Goal: Use online tool/utility: Utilize a website feature to perform a specific function

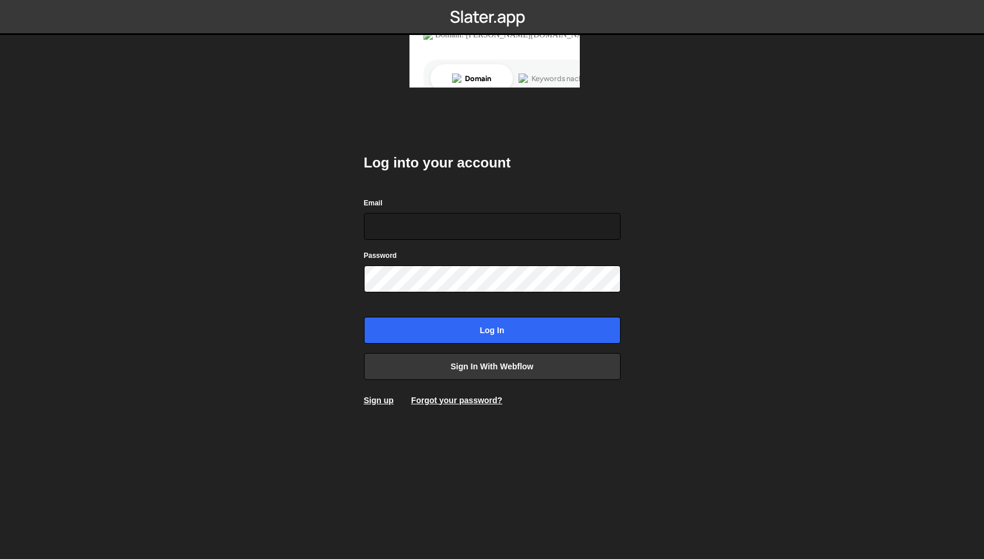
type input "[EMAIL_ADDRESS][DOMAIN_NAME]"
click at [364, 317] on input "Log in" at bounding box center [492, 330] width 257 height 27
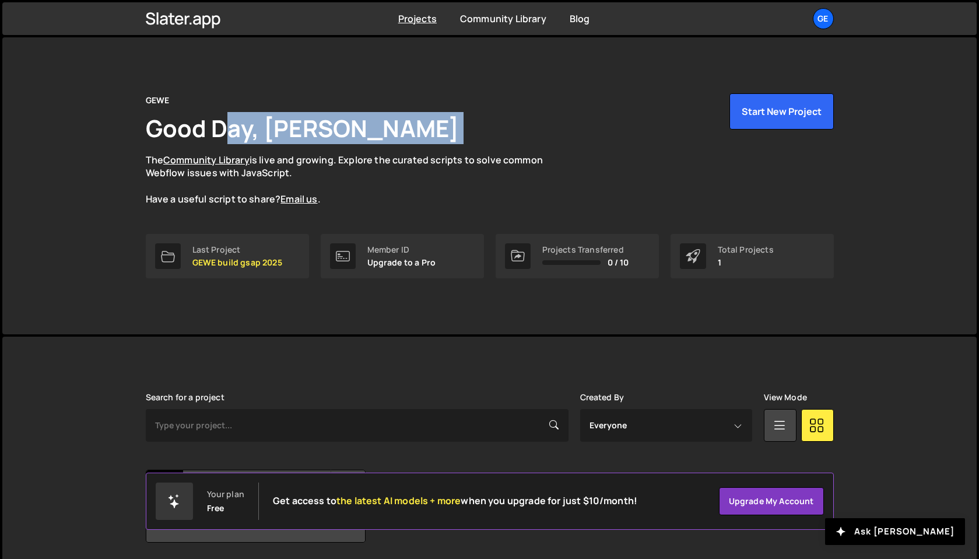
drag, startPoint x: 476, startPoint y: 109, endPoint x: 498, endPoint y: 110, distance: 21.7
click at [498, 110] on div "GEWE Good Day, Andri Werren The Community Library is live and growing. Explore …" at bounding box center [490, 149] width 688 height 113
click at [323, 117] on h1 "Good Day, Andri Werren" at bounding box center [303, 128] width 314 height 32
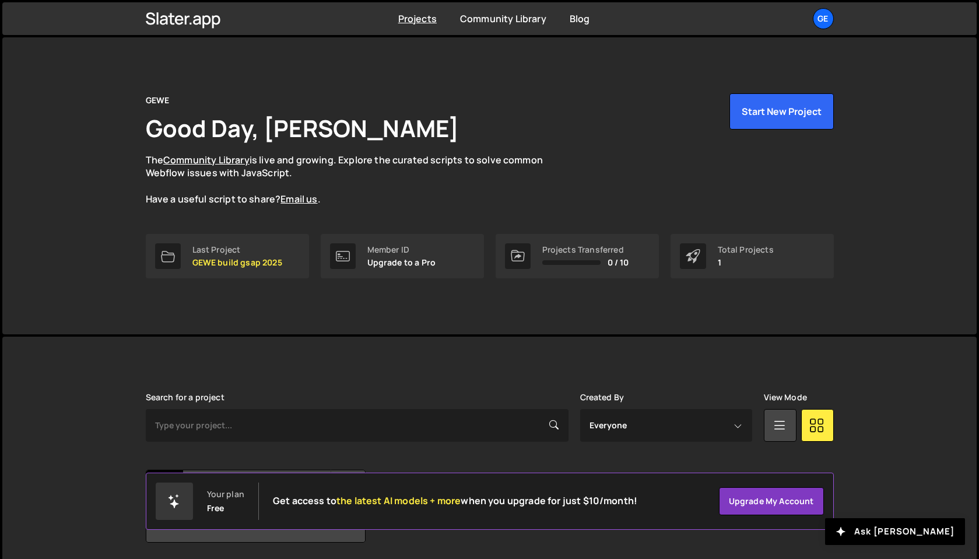
scroll to position [41, 0]
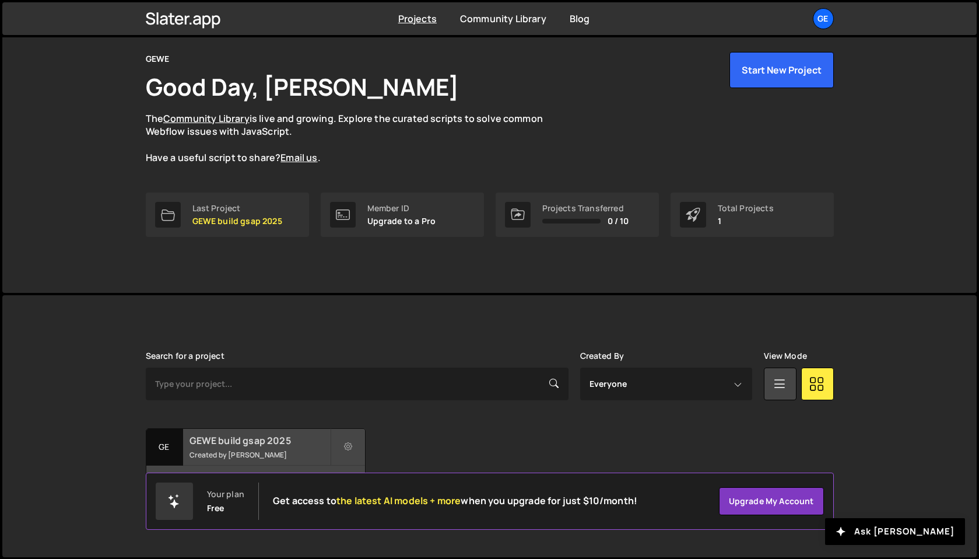
click at [267, 451] on small "Created by Andri Werren" at bounding box center [260, 455] width 141 height 10
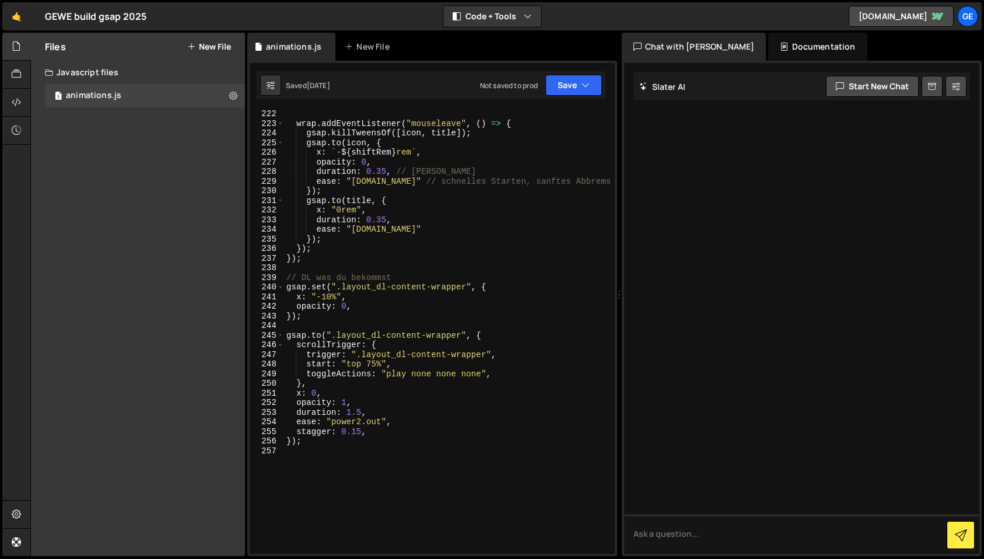
scroll to position [2281, 0]
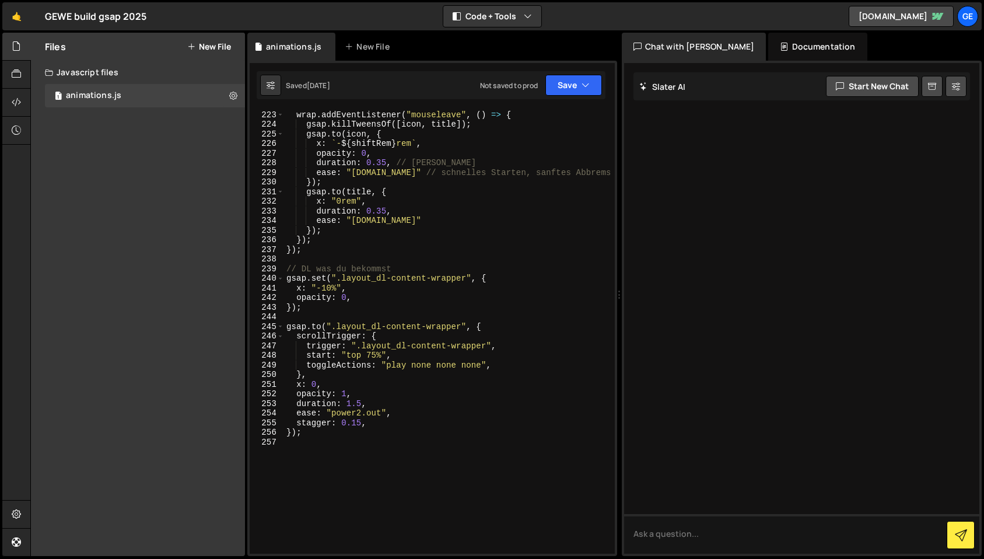
click at [372, 355] on div "wrap . addEventListener ( "mouseleave" , ( ) => { gsap . killTweensOf ([ icon ,…" at bounding box center [447, 331] width 326 height 463
click at [502, 363] on div "wrap . addEventListener ( "mouseleave" , ( ) => { gsap . killTweensOf ([ icon ,…" at bounding box center [447, 331] width 326 height 463
type textarea "toggleActions: "play none none none","
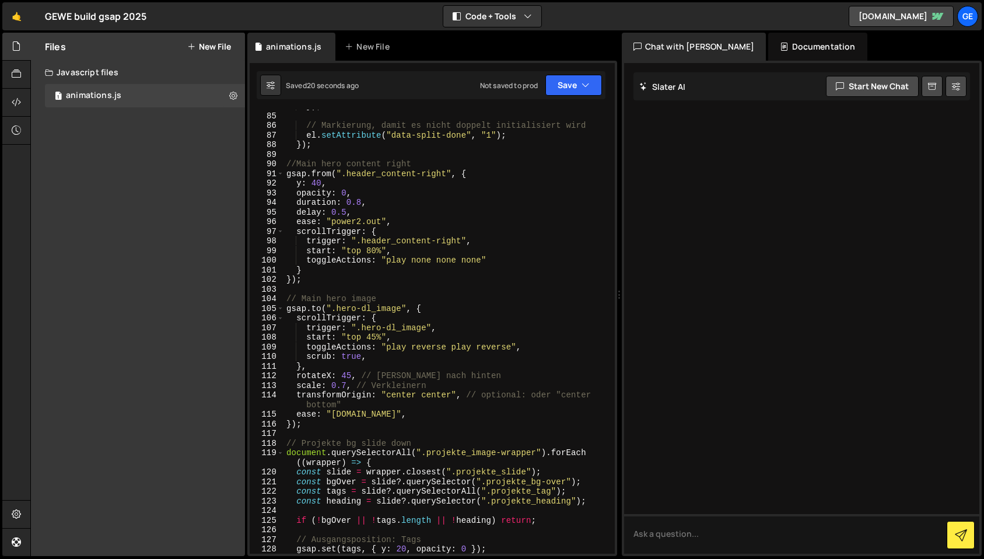
scroll to position [892, 0]
drag, startPoint x: 387, startPoint y: 351, endPoint x: 512, endPoint y: 352, distance: 124.8
click at [512, 352] on div "}) ; // Markierung, damit es nicht doppelt initialisiert wird el . setAttribute…" at bounding box center [447, 334] width 326 height 463
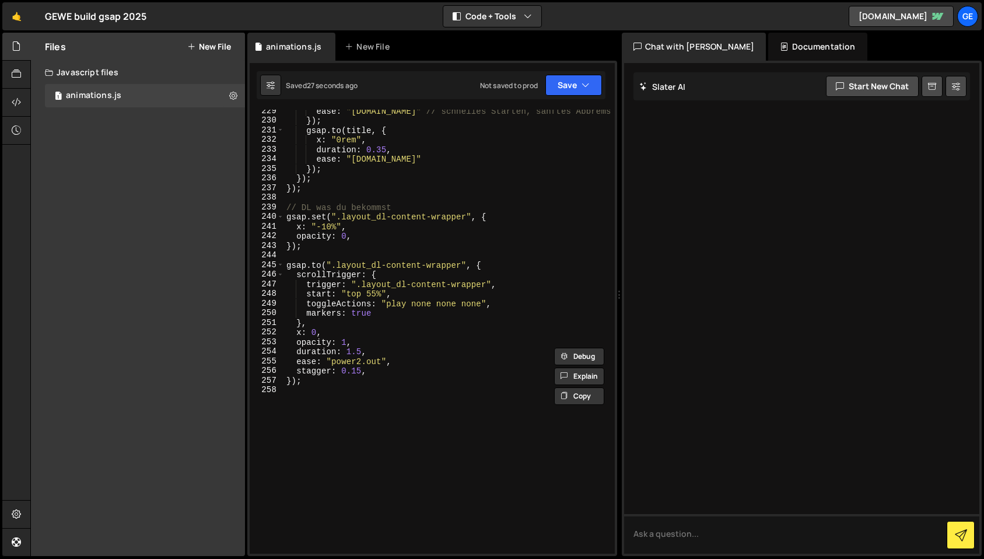
scroll to position [2401, 0]
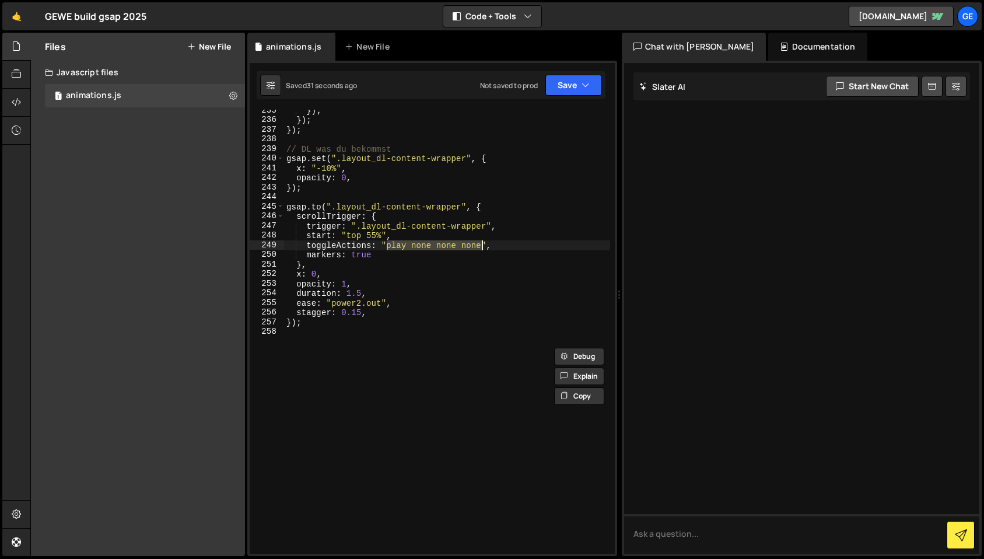
drag, startPoint x: 387, startPoint y: 249, endPoint x: 481, endPoint y: 250, distance: 93.9
click at [481, 250] on div "}) ; }) ; }) ; // DL was du bekommst gsap . set ( ".layout_dl-content-wrapper" …" at bounding box center [447, 337] width 326 height 463
paste textarea "reverse play revers"
click at [493, 247] on div "}) ; }) ; }) ; // DL was du bekommst gsap . set ( ".layout_dl-content-wrapper" …" at bounding box center [447, 337] width 326 height 463
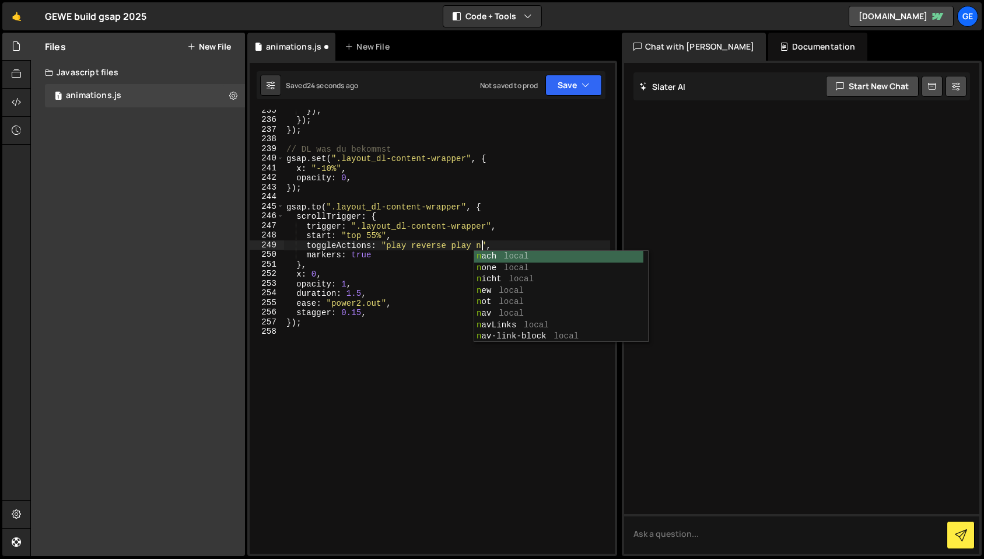
scroll to position [0, 15]
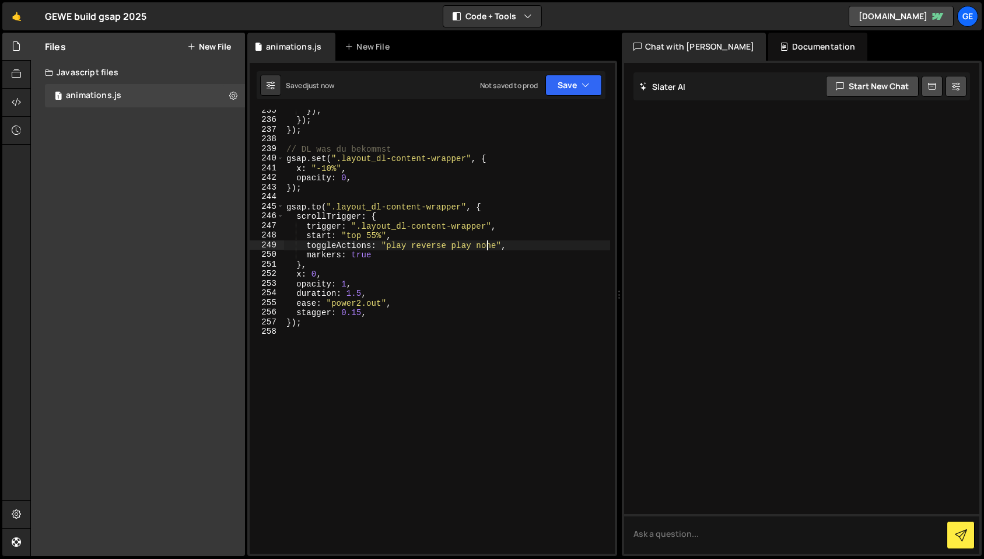
click at [485, 247] on div "}) ; }) ; }) ; // DL was du bekommst gsap . set ( ".layout_dl-content-wrapper" …" at bounding box center [447, 337] width 326 height 463
click at [480, 246] on div "}) ; }) ; }) ; // DL was du bekommst gsap . set ( ".layout_dl-content-wrapper" …" at bounding box center [447, 337] width 326 height 463
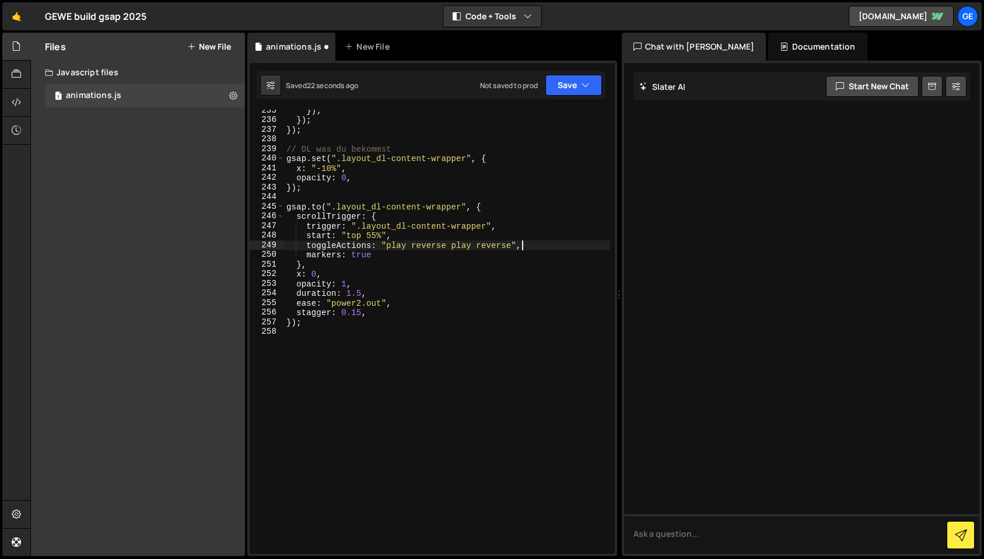
drag, startPoint x: 530, startPoint y: 244, endPoint x: 442, endPoint y: 284, distance: 96.1
click at [524, 245] on div "}) ; }) ; }) ; // DL was du bekommst gsap . set ( ".layout_dl-content-wrapper" …" at bounding box center [447, 337] width 326 height 463
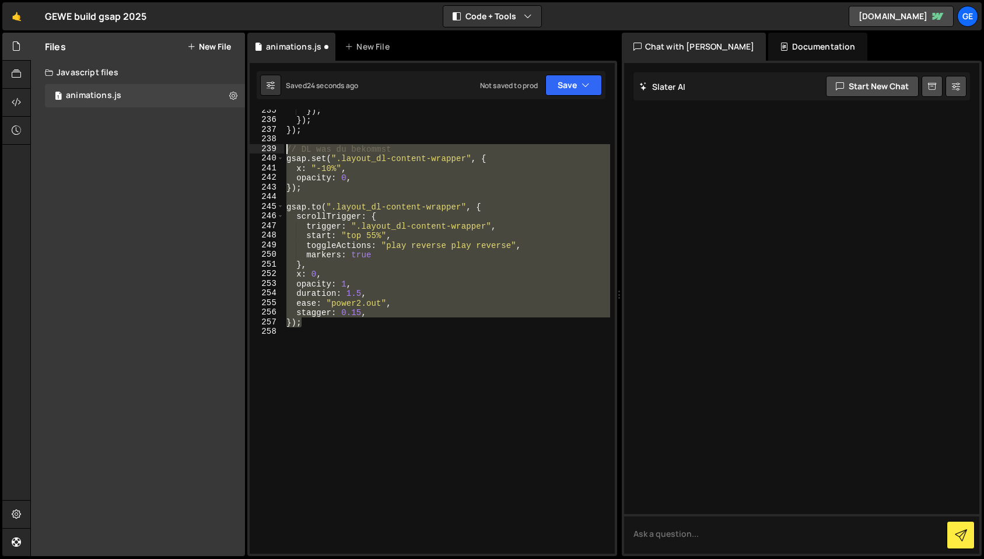
drag, startPoint x: 319, startPoint y: 324, endPoint x: 250, endPoint y: 148, distance: 189.2
click at [250, 148] on div "toggleActions: "play reverse play reverse", 235 236 237 238 239 240 241 242 243…" at bounding box center [432, 332] width 365 height 444
click at [388, 265] on div "}) ; }) ; }) ; // DL was du bekommst gsap . set ( ".layout_dl-content-wrapper" …" at bounding box center [447, 332] width 326 height 444
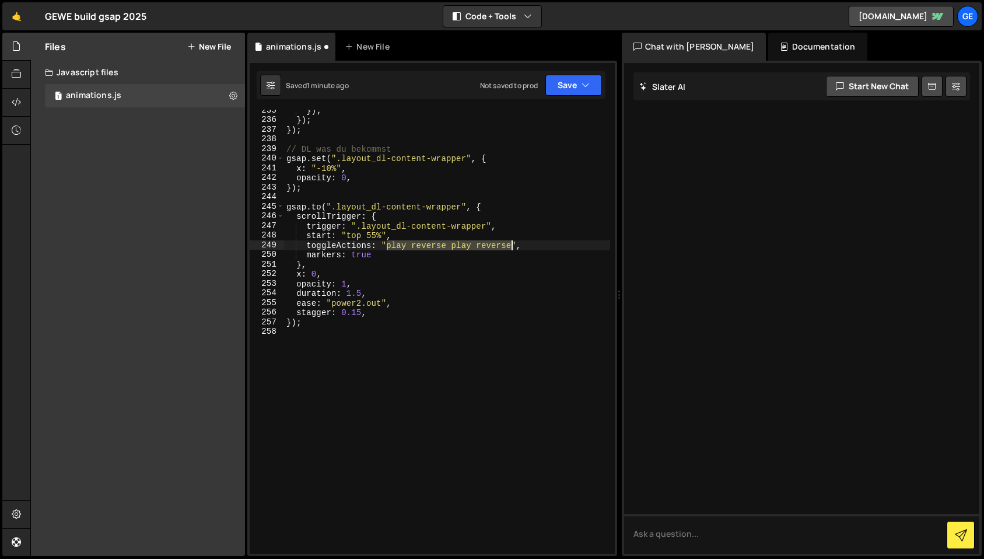
drag, startPoint x: 386, startPoint y: 249, endPoint x: 517, endPoint y: 265, distance: 132.3
click at [512, 246] on div "}) ; }) ; }) ; // DL was du bekommst gsap . set ( ".layout_dl-content-wrapper" …" at bounding box center [447, 337] width 326 height 463
paste textarea "none none non"
click at [583, 79] on icon "button" at bounding box center [586, 85] width 8 height 12
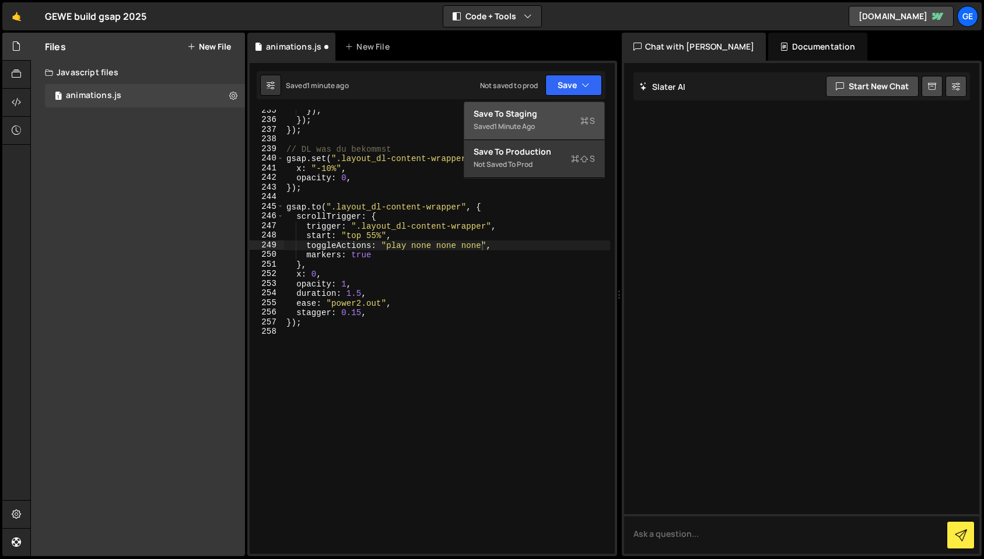
click at [521, 120] on div "Saved 1 minute ago" at bounding box center [534, 127] width 121 height 14
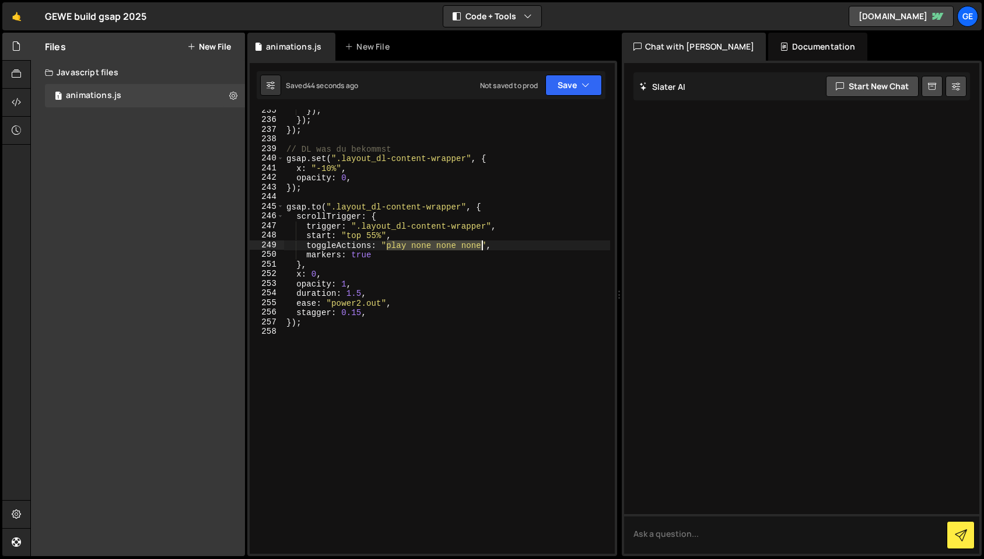
drag, startPoint x: 386, startPoint y: 246, endPoint x: 480, endPoint y: 249, distance: 93.4
click at [480, 249] on div "}) ; }) ; }) ; // DL was du bekommst gsap . set ( ".layout_dl-content-wrapper" …" at bounding box center [447, 337] width 326 height 463
paste textarea "restart"
click at [403, 243] on div "}) ; }) ; }) ; // DL was du bekommst gsap . set ( ".layout_dl-content-wrapper" …" at bounding box center [447, 337] width 326 height 463
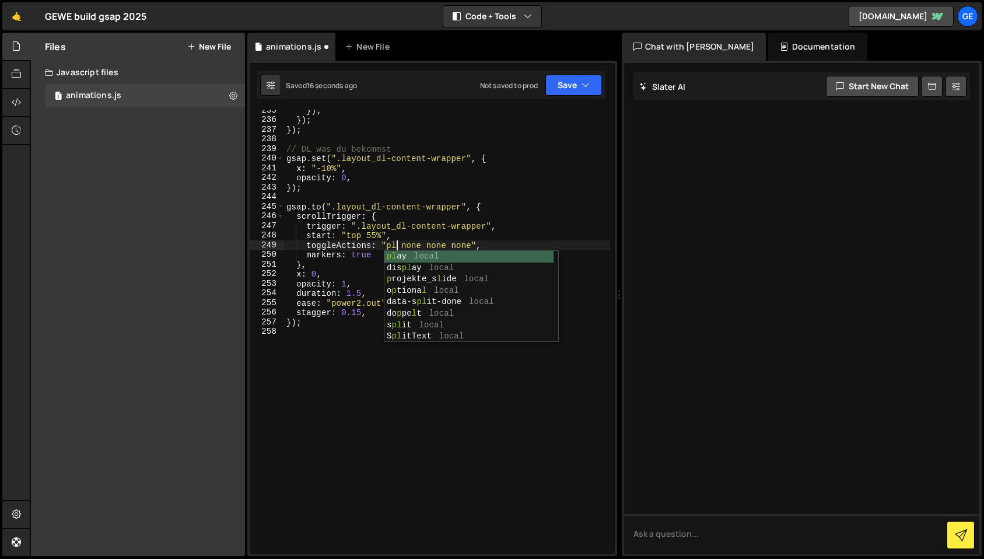
type textarea "toggleActions: "play none none none","
